Goal: Transaction & Acquisition: Purchase product/service

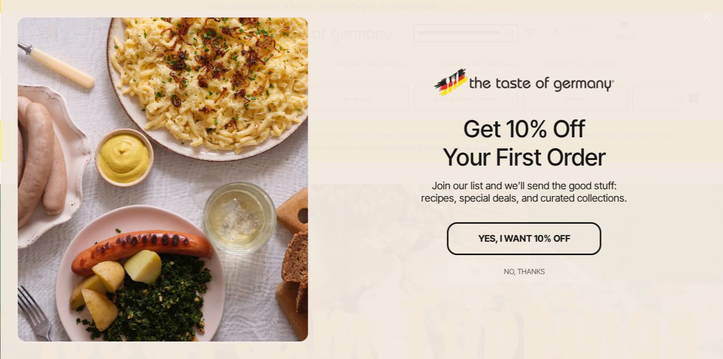
click at [354, 92] on div "Get 10% Off Your First Order Join our list and we’ll send the good stuff: recip…" at bounding box center [524, 179] width 398 height 359
click at [320, 45] on div at bounding box center [162, 179] width 325 height 359
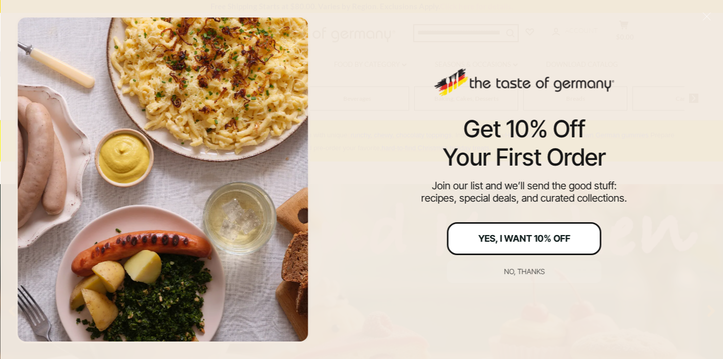
click at [520, 236] on div "Yes, I Want 10% Off" at bounding box center [524, 238] width 92 height 9
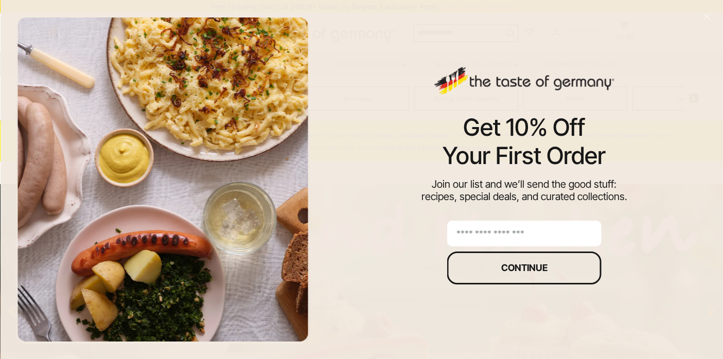
click at [516, 236] on input "email" at bounding box center [524, 234] width 154 height 26
type input "**********"
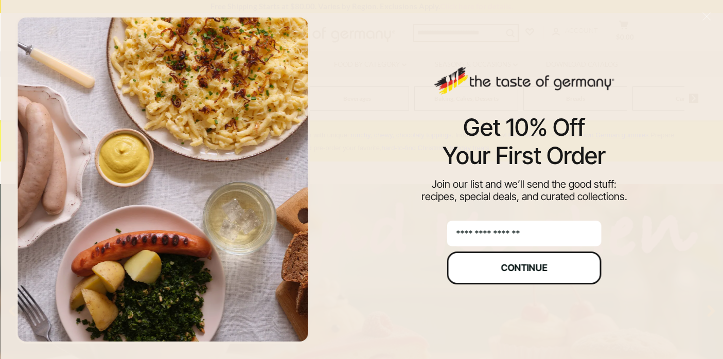
click at [527, 276] on button "Continue" at bounding box center [524, 267] width 154 height 33
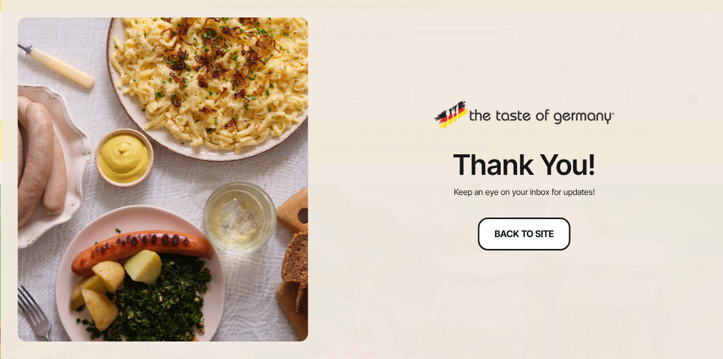
click at [526, 234] on div "Back to site" at bounding box center [523, 233] width 59 height 9
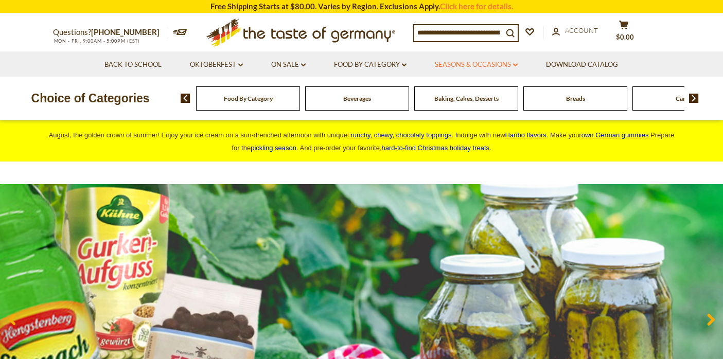
click at [476, 65] on link "Seasons & Occasions dropdown_arrow" at bounding box center [476, 64] width 83 height 11
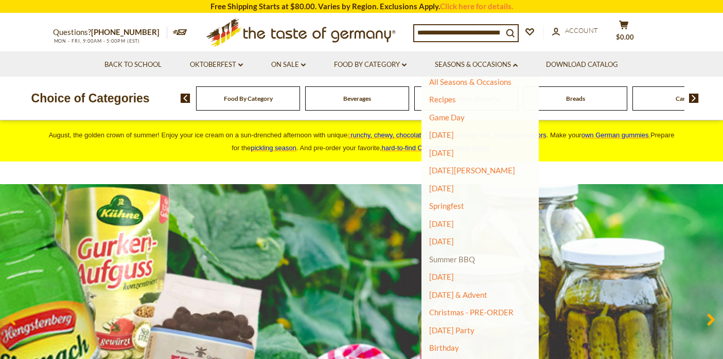
scroll to position [22, 0]
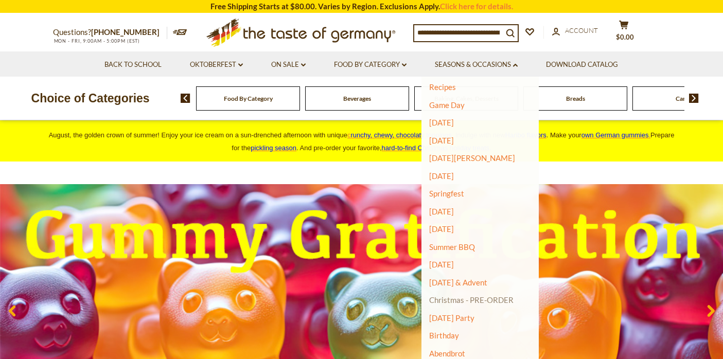
click at [455, 298] on link "Christmas - PRE-ORDER" at bounding box center [471, 300] width 84 height 14
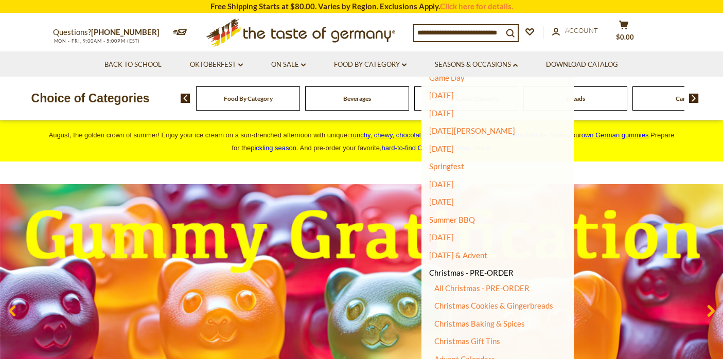
scroll to position [51, 0]
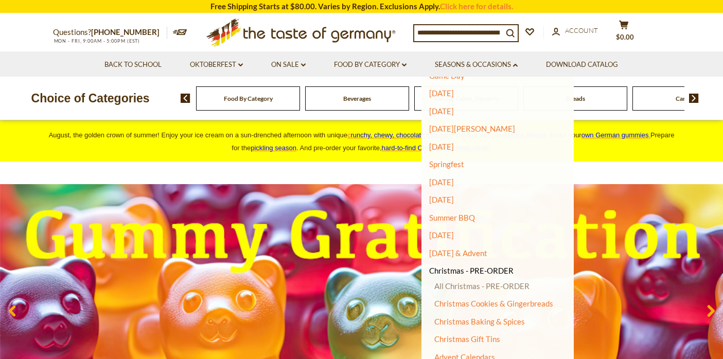
click at [455, 285] on link "All Christmas - PRE-ORDER" at bounding box center [481, 285] width 95 height 9
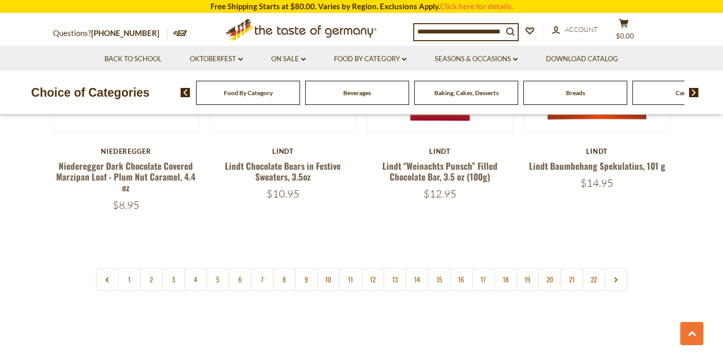
scroll to position [2451, 0]
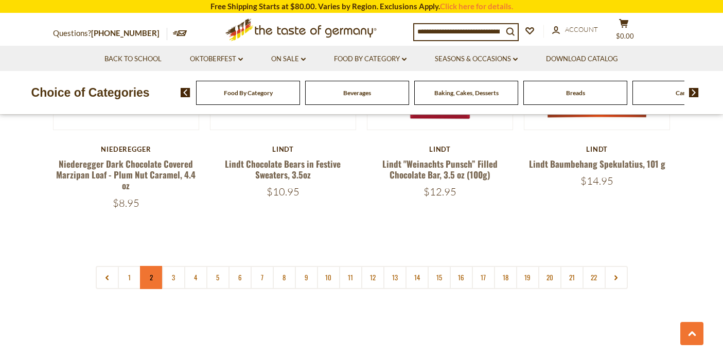
click at [149, 267] on link "2" at bounding box center [151, 277] width 23 height 23
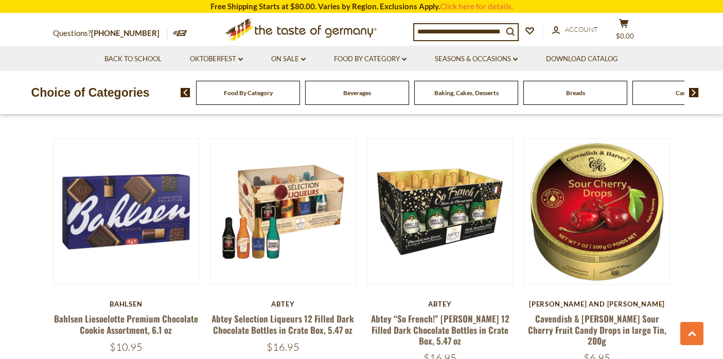
scroll to position [1835, 0]
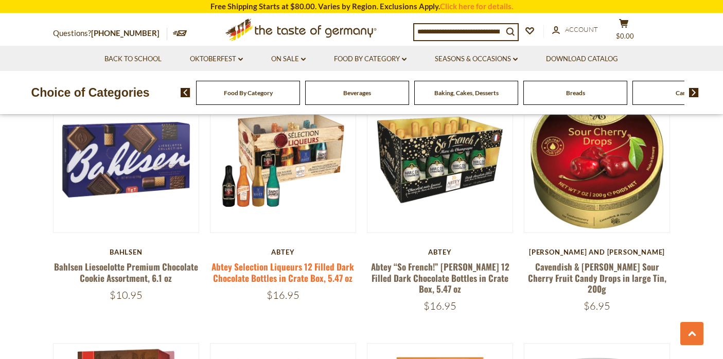
click at [308, 260] on link "Abtey Selection Liqueurs 12 Filled Dark Chocolate Bottles in Crate Box, 5.47 oz" at bounding box center [282, 272] width 142 height 24
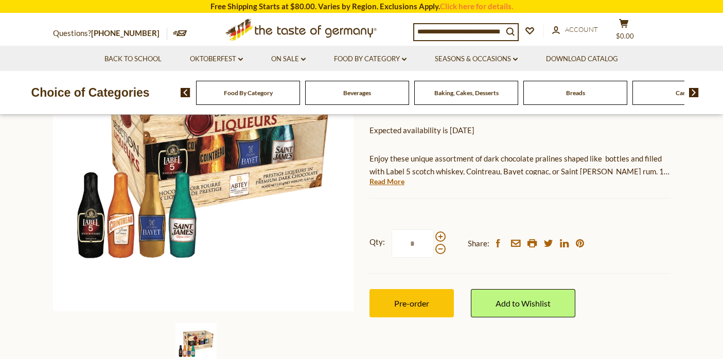
scroll to position [204, 0]
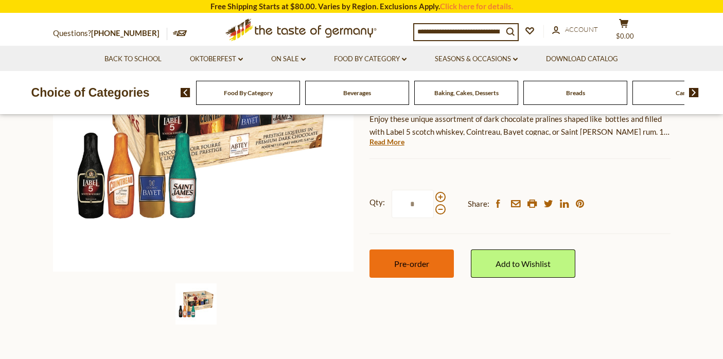
click at [405, 269] on button "Pre-order" at bounding box center [411, 263] width 84 height 28
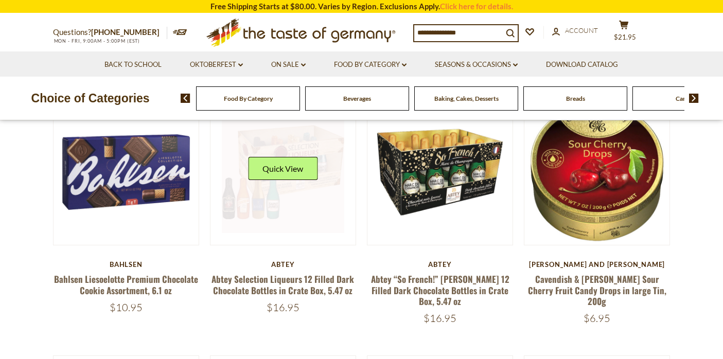
scroll to position [1835, 0]
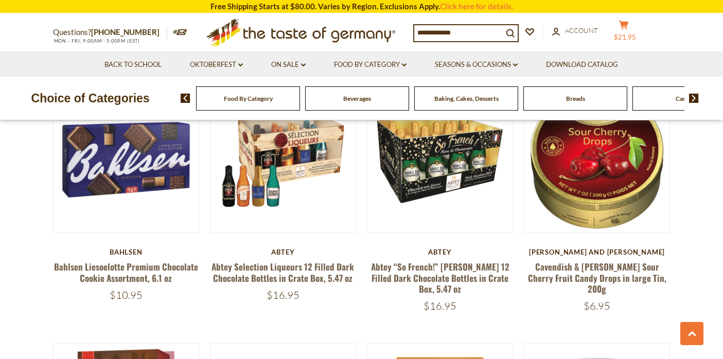
click at [626, 25] on icon "cart" at bounding box center [624, 25] width 10 height 9
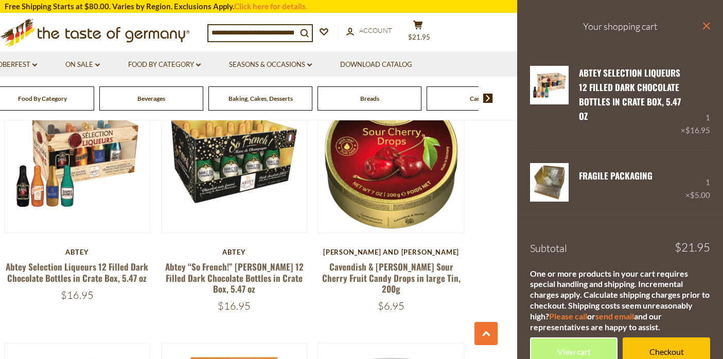
click at [702, 25] on icon at bounding box center [705, 25] width 7 height 7
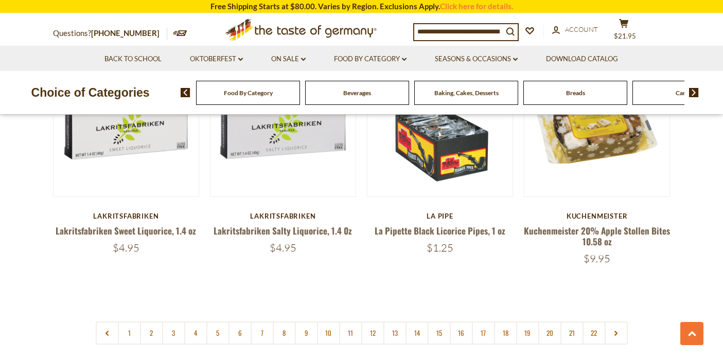
scroll to position [2455, 0]
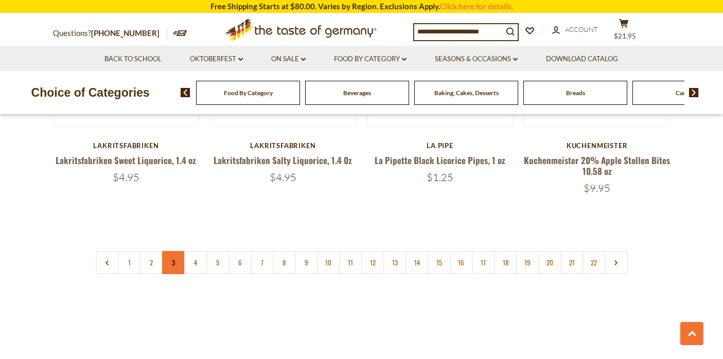
click at [175, 251] on link "3" at bounding box center [173, 262] width 23 height 23
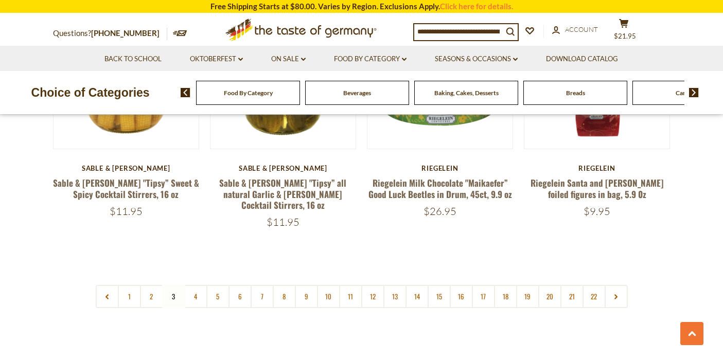
scroll to position [2482, 0]
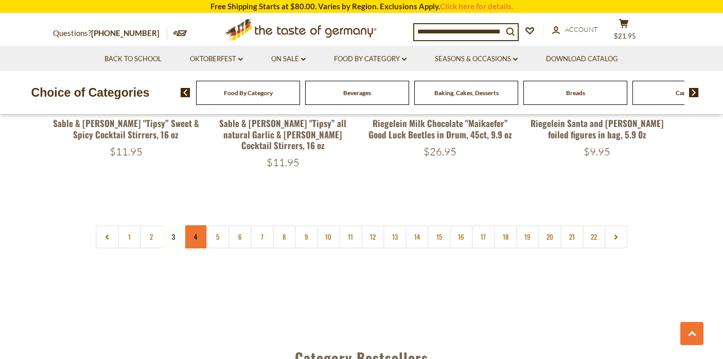
click at [195, 225] on link "4" at bounding box center [195, 236] width 23 height 23
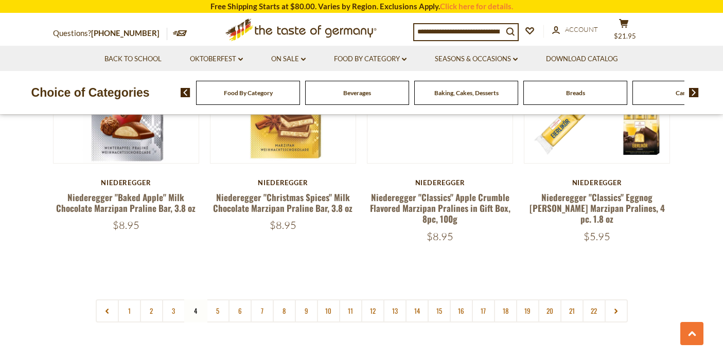
scroll to position [2413, 0]
click at [213, 312] on link "5" at bounding box center [217, 310] width 23 height 23
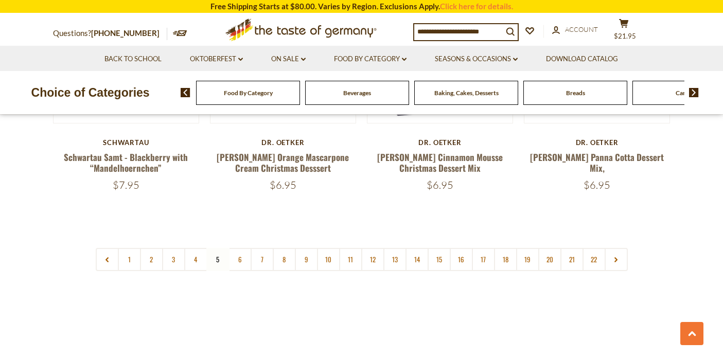
scroll to position [2496, 0]
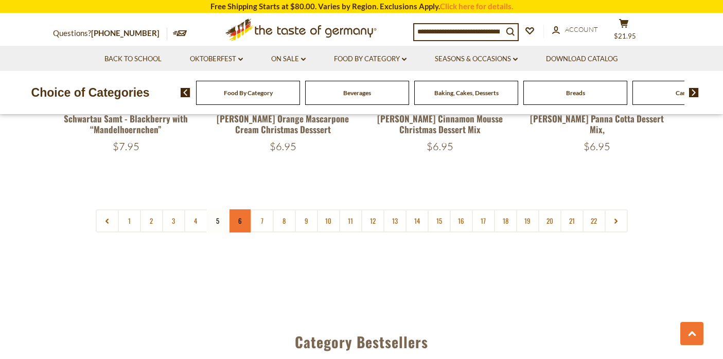
click at [238, 209] on link "6" at bounding box center [239, 220] width 23 height 23
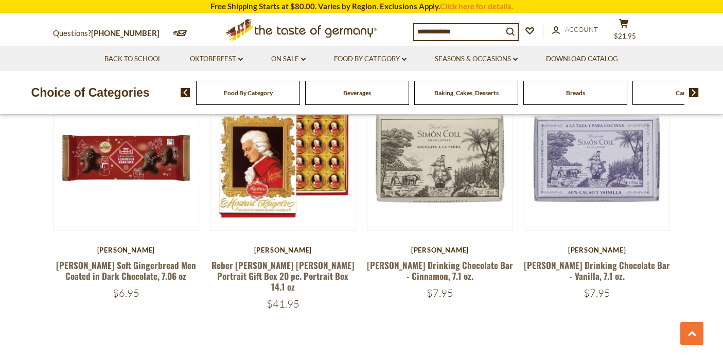
scroll to position [2339, 0]
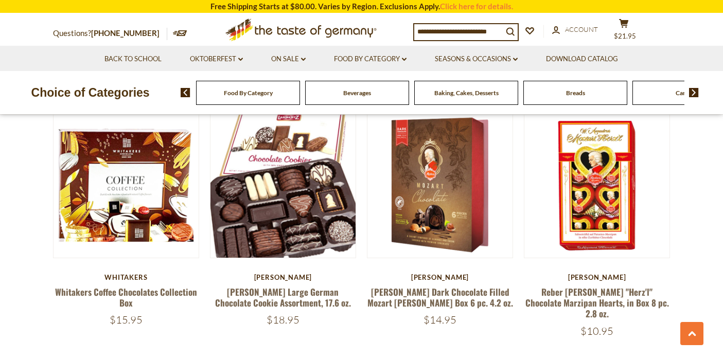
scroll to position [809, 0]
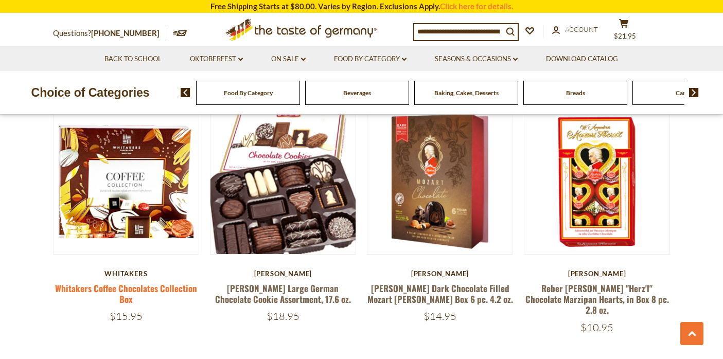
click at [110, 293] on link "Whitakers Coffee Chocolates Collection Box" at bounding box center [126, 294] width 142 height 24
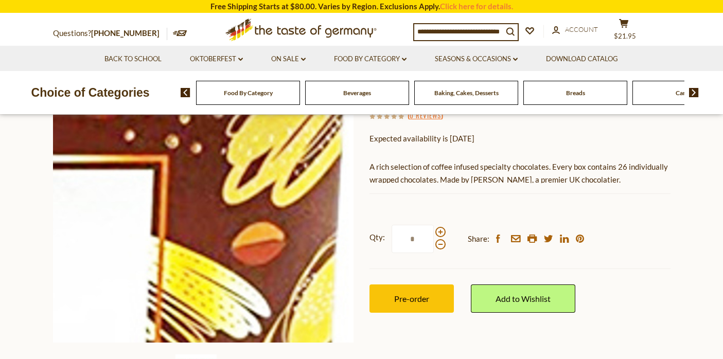
scroll to position [135, 0]
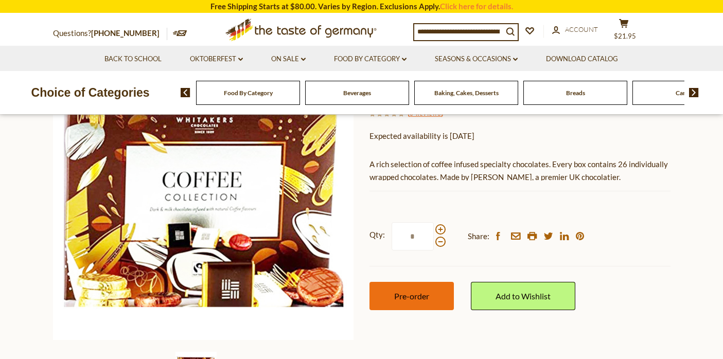
click at [396, 302] on button "Pre-order" at bounding box center [411, 296] width 84 height 28
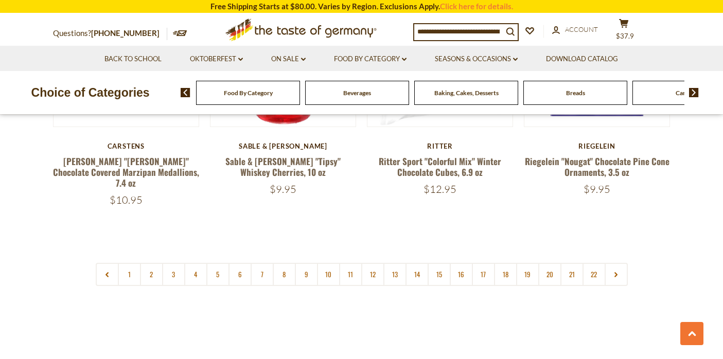
scroll to position [2443, 0]
click at [216, 263] on link "5" at bounding box center [217, 274] width 23 height 23
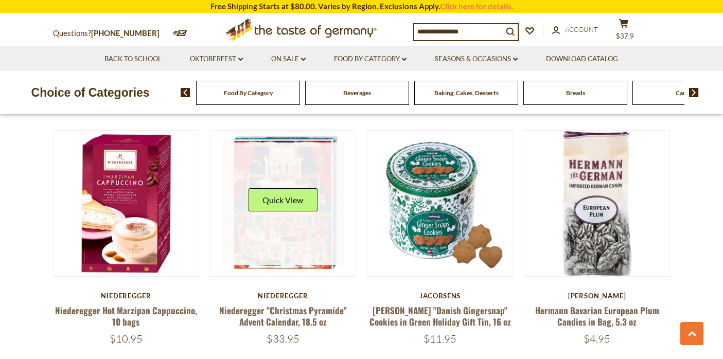
scroll to position [544, 0]
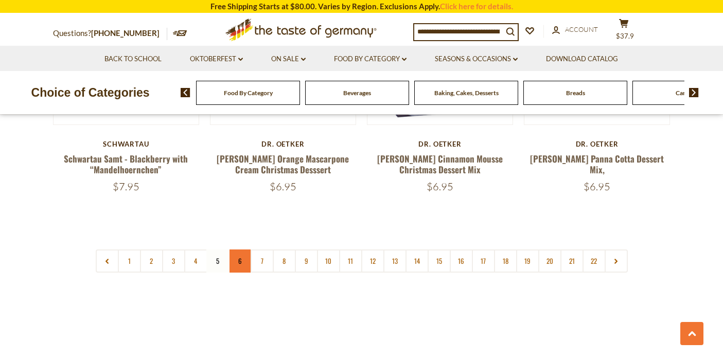
click at [238, 249] on link "6" at bounding box center [239, 260] width 23 height 23
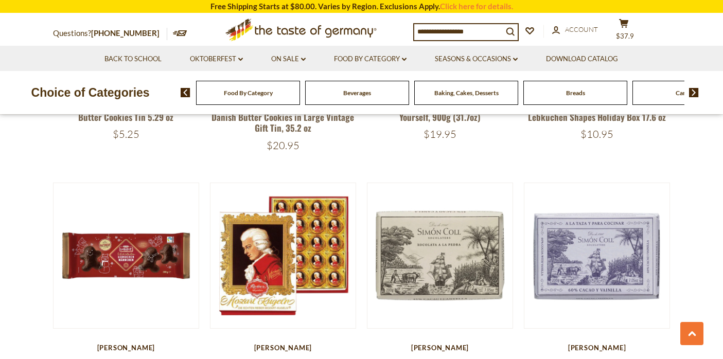
scroll to position [2444, 0]
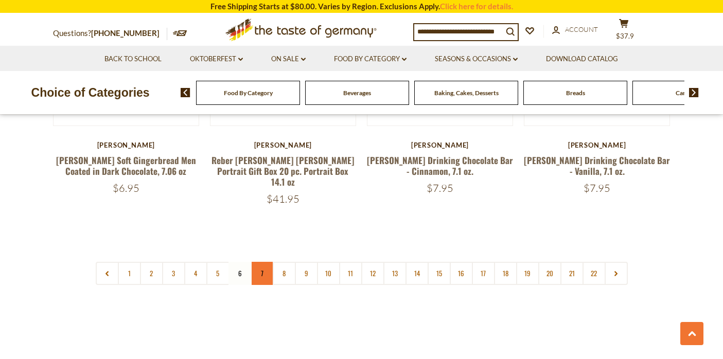
click at [262, 262] on link "7" at bounding box center [261, 273] width 23 height 23
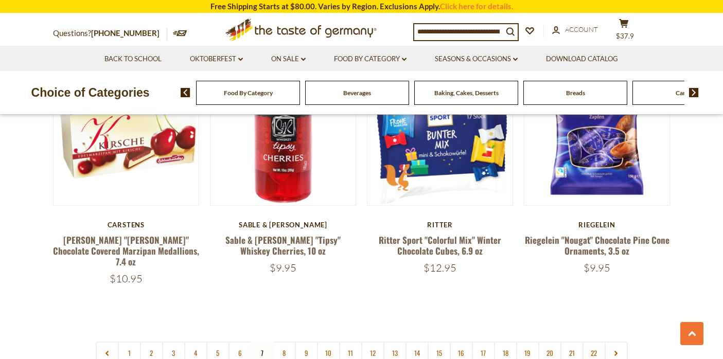
scroll to position [2385, 0]
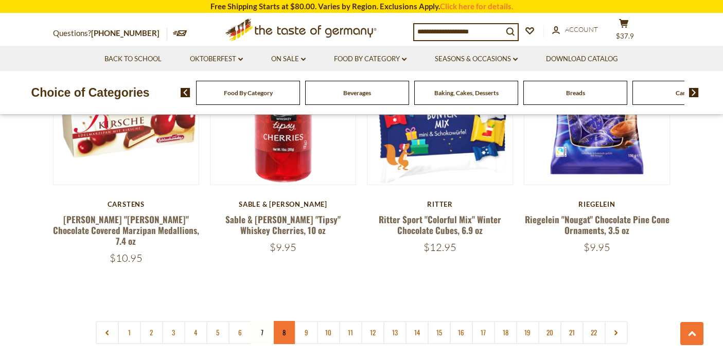
click at [284, 321] on link "8" at bounding box center [284, 332] width 23 height 23
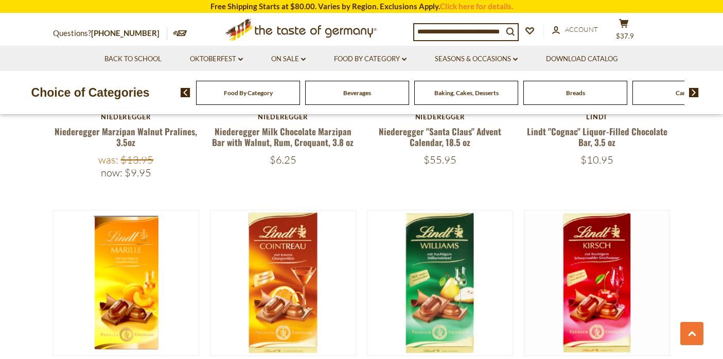
scroll to position [796, 0]
